Goal: Task Accomplishment & Management: Use online tool/utility

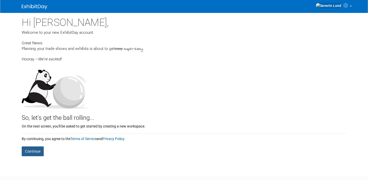
click at [38, 152] on button "Continue" at bounding box center [33, 151] width 22 height 10
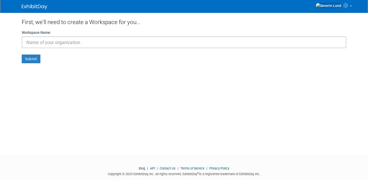
click at [65, 43] on input "text" at bounding box center [184, 42] width 325 height 12
type input "CSC"
click at [32, 60] on button "Submit" at bounding box center [31, 58] width 19 height 9
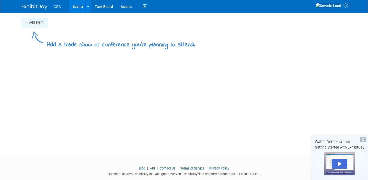
click at [44, 24] on button "Add Event" at bounding box center [35, 22] width 26 height 9
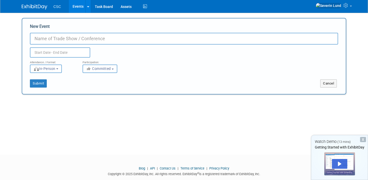
click at [93, 122] on div "Add Event Add a trade show or conference you're planning to attend. New Event D…" at bounding box center [184, 79] width 333 height 133
